Goal: Task Accomplishment & Management: Manage account settings

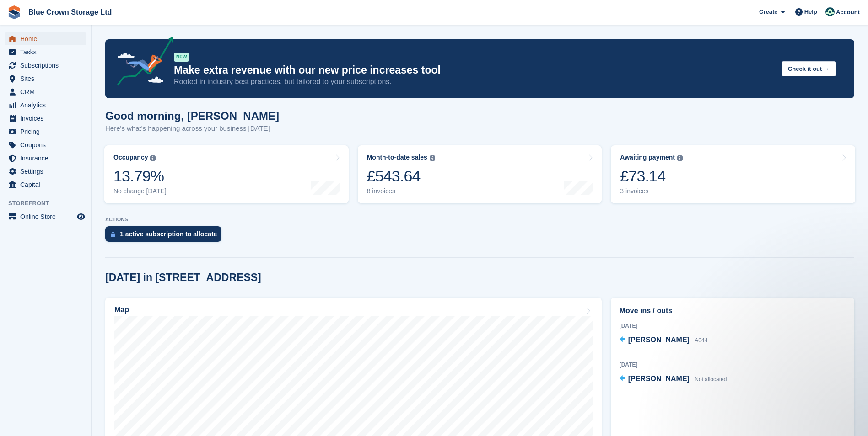
click at [28, 41] on span "Home" at bounding box center [47, 38] width 55 height 13
click at [200, 234] on div "1 active subscription to allocate" at bounding box center [168, 234] width 97 height 7
